Goal: Information Seeking & Learning: Learn about a topic

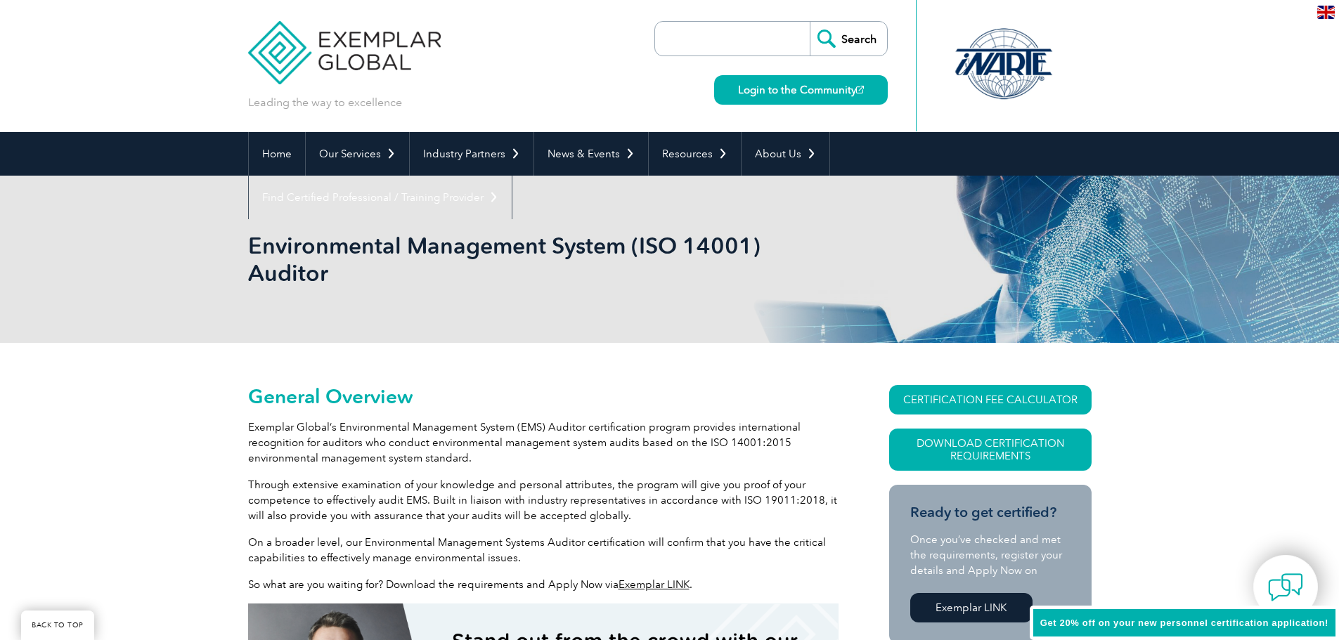
scroll to position [351, 0]
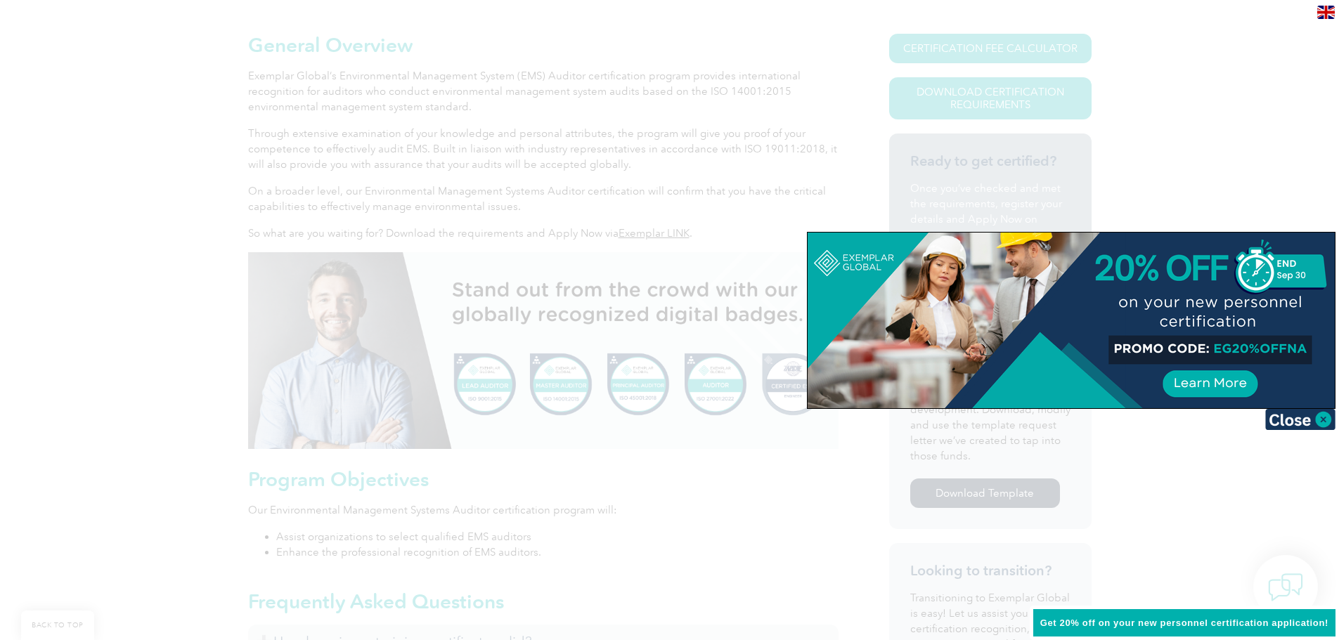
click at [1307, 419] on img at bounding box center [1300, 419] width 70 height 21
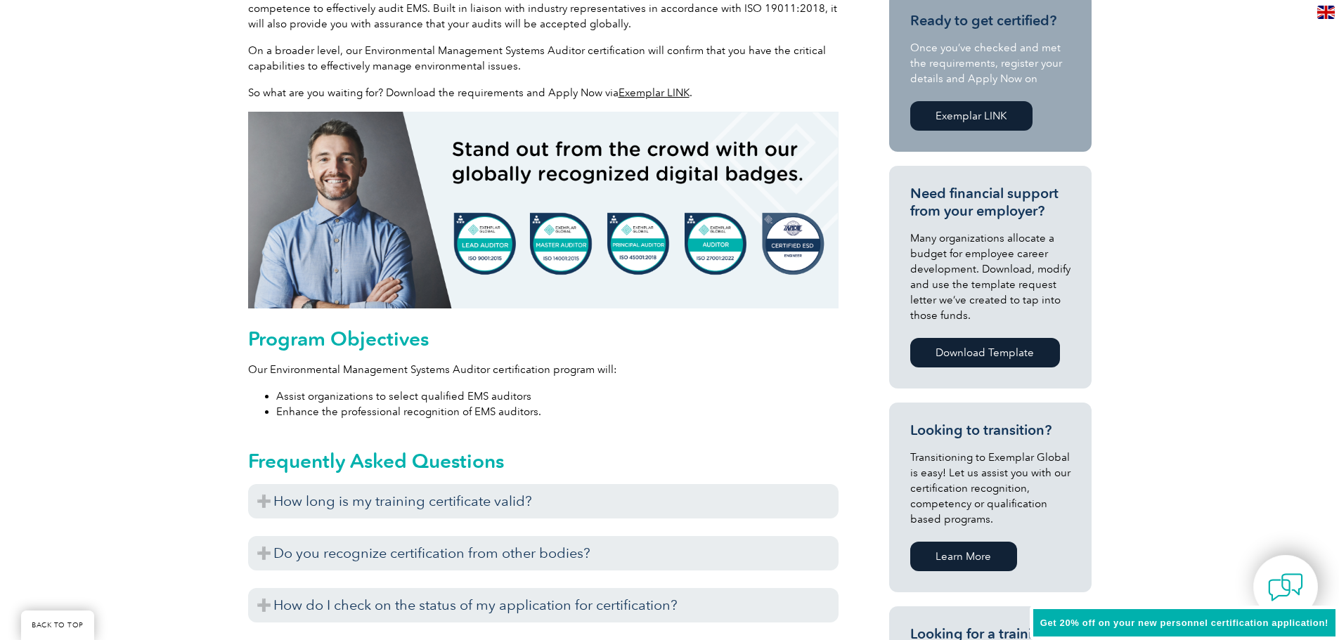
scroll to position [562, 0]
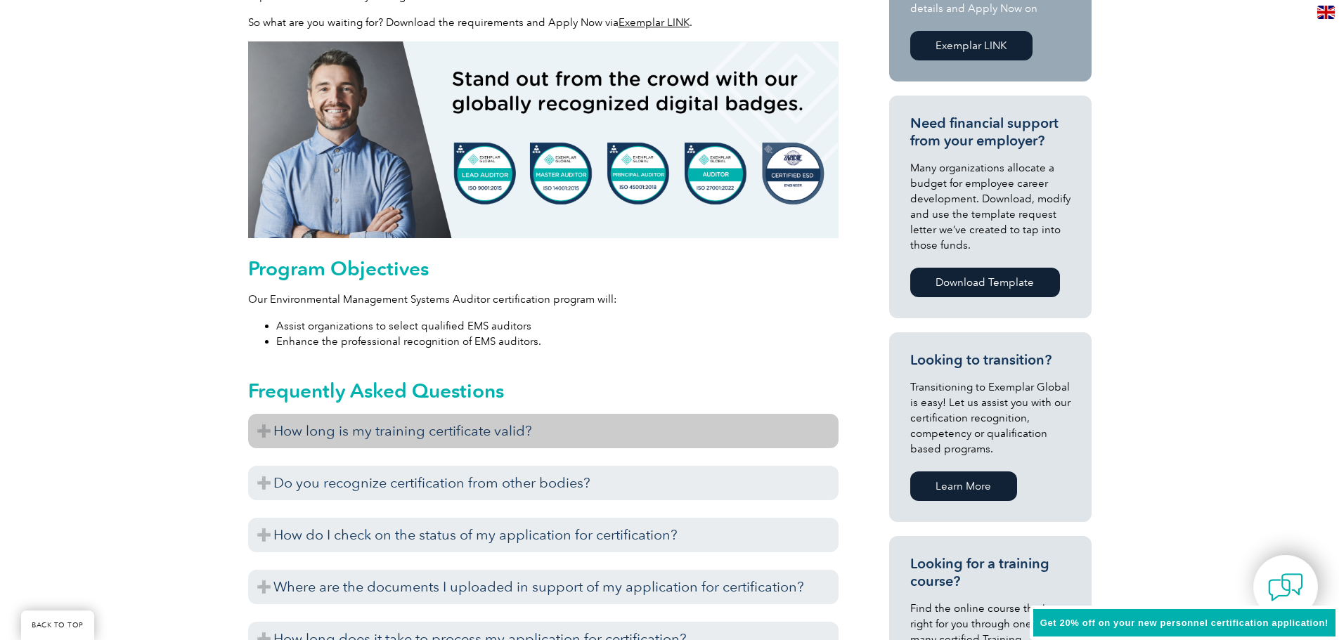
click at [452, 430] on h3 "How long is my training certificate valid?" at bounding box center [543, 431] width 590 height 34
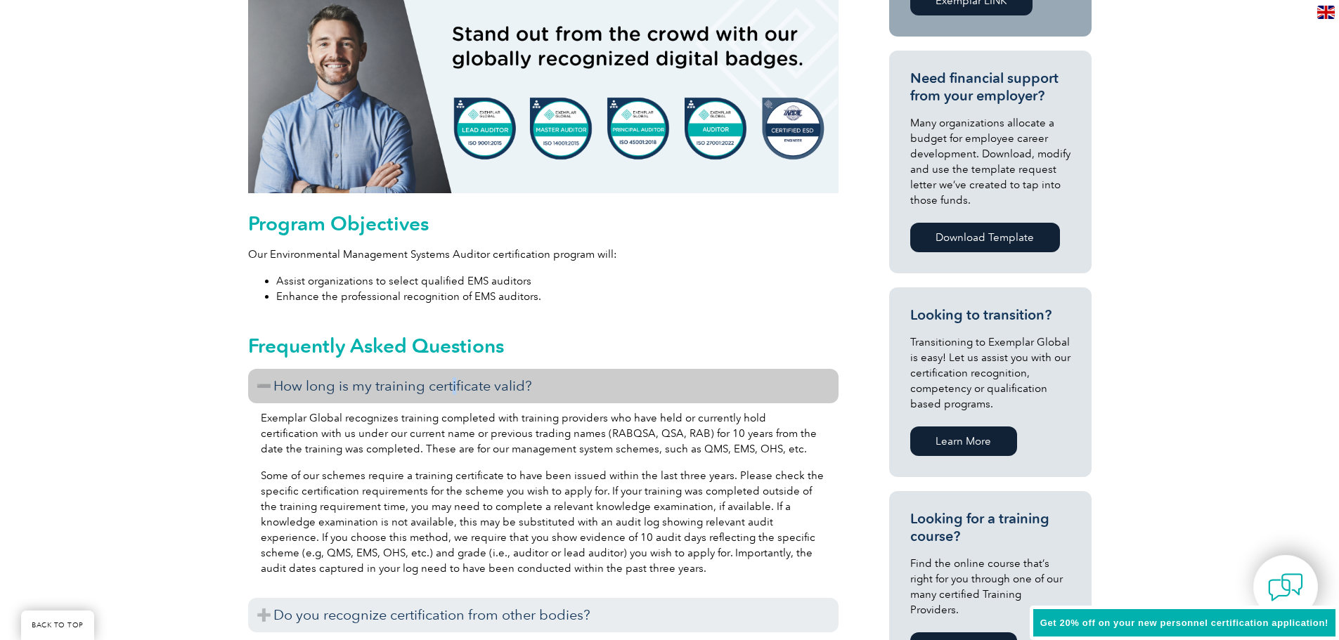
scroll to position [632, 0]
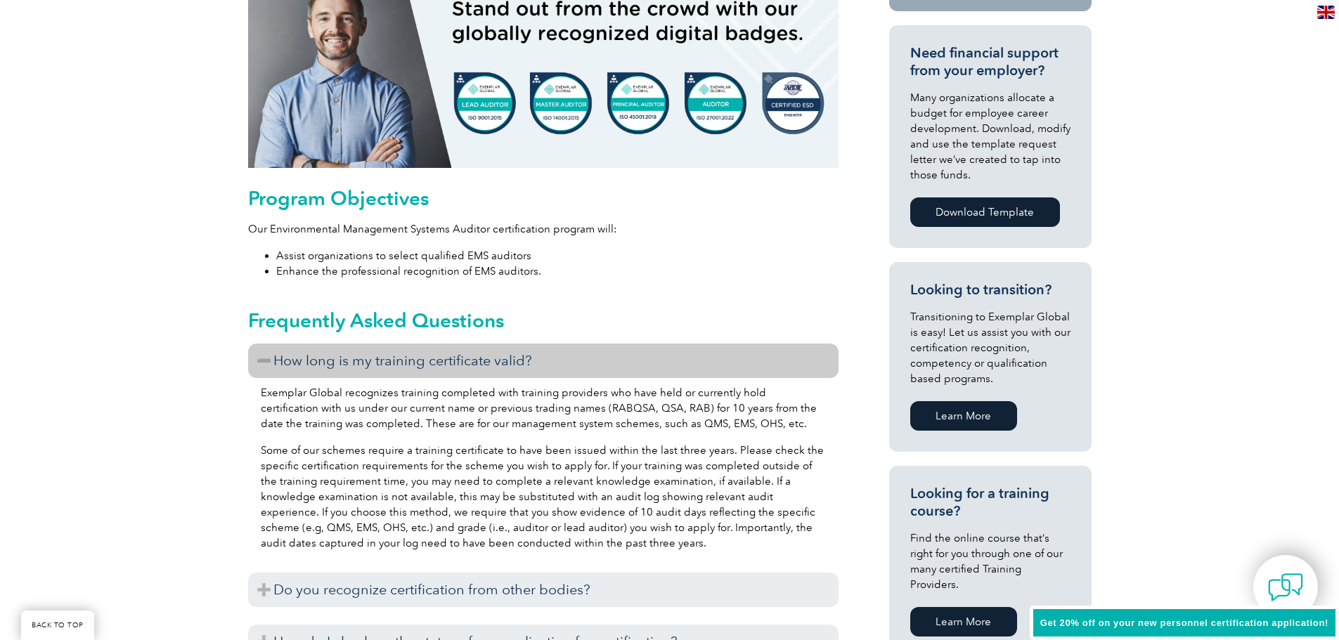
click at [472, 346] on h3 "How long is my training certificate valid?" at bounding box center [543, 361] width 590 height 34
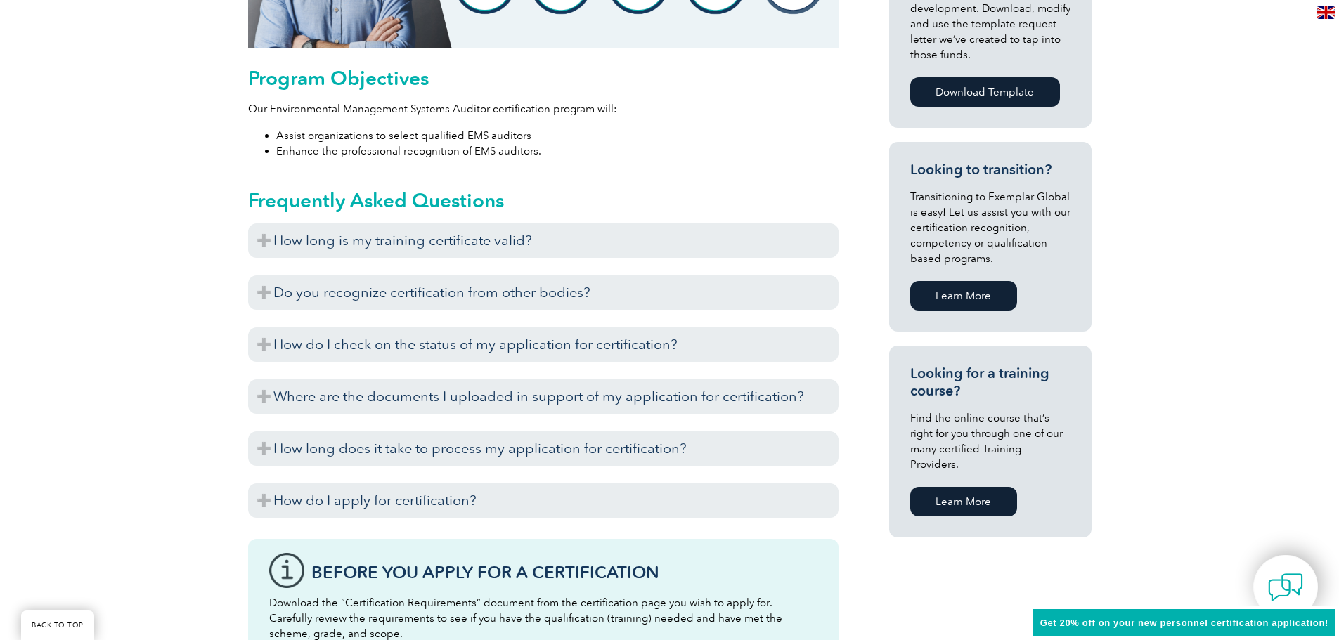
scroll to position [773, 0]
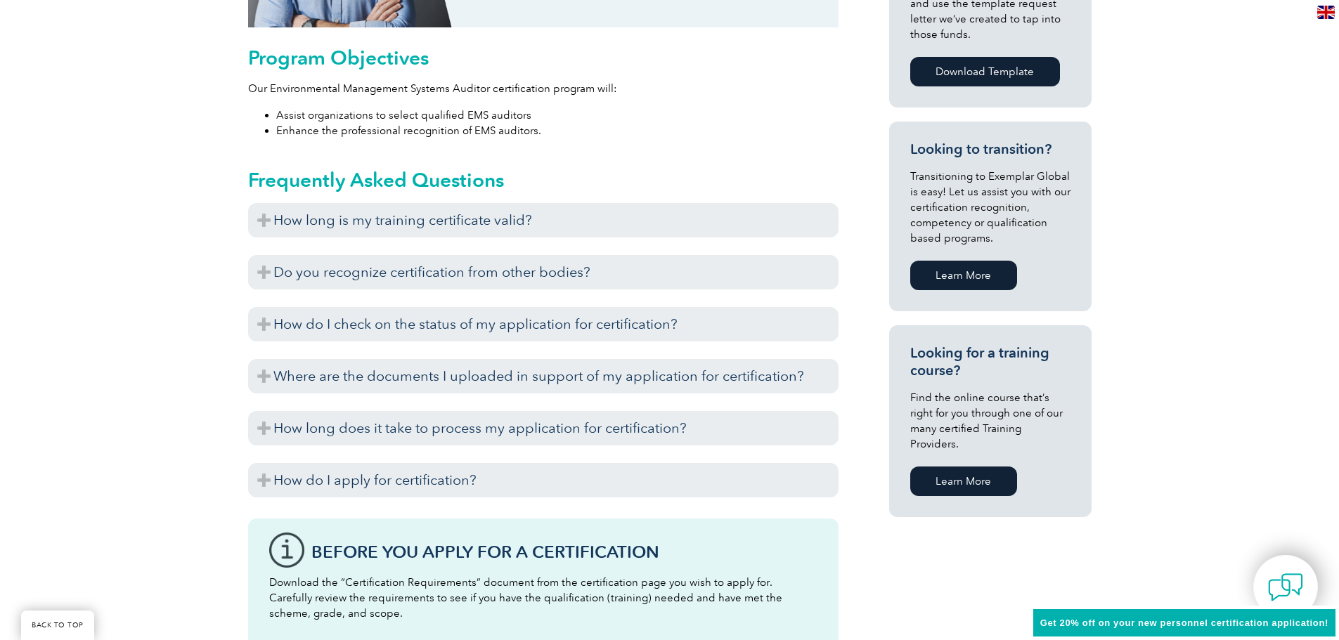
click at [942, 467] on link "Learn More" at bounding box center [963, 482] width 107 height 30
